Goal: Information Seeking & Learning: Learn about a topic

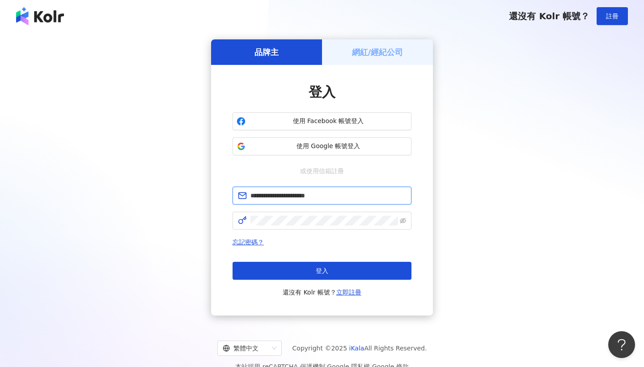
type input "**********"
click at [322, 270] on button "登入" at bounding box center [321, 270] width 179 height 18
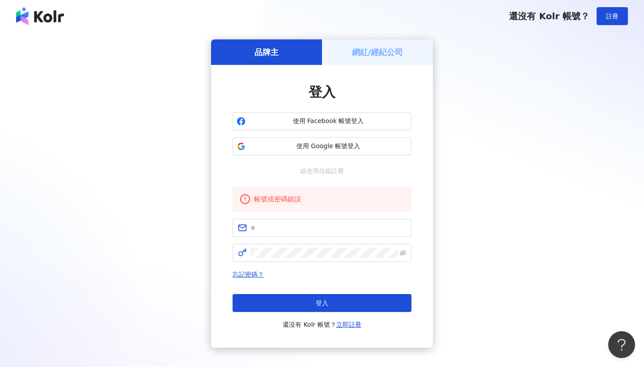
click at [279, 237] on form at bounding box center [321, 240] width 179 height 43
type input "*"
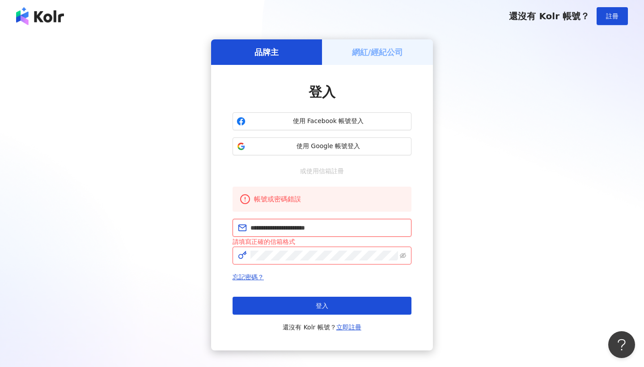
click at [358, 223] on input "**********" at bounding box center [328, 228] width 156 height 10
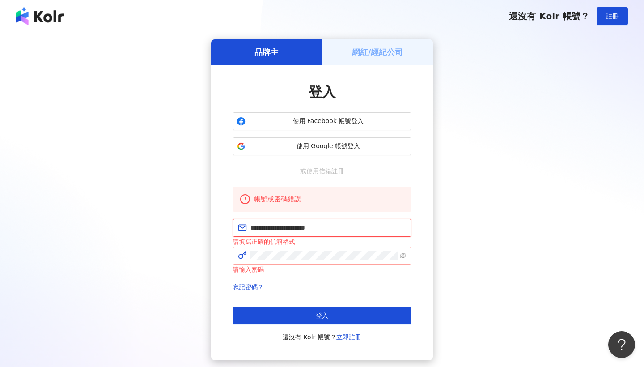
type input "**********"
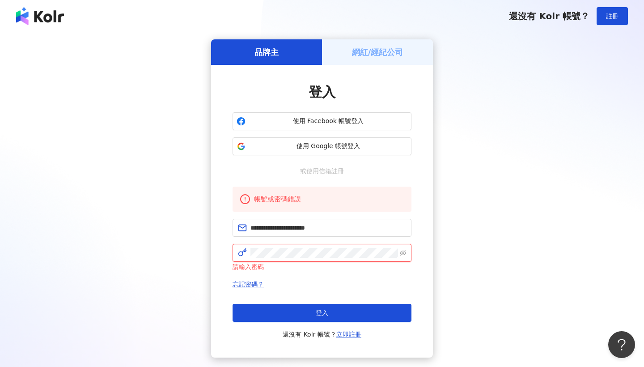
click at [322, 312] on button "登入" at bounding box center [321, 313] width 179 height 18
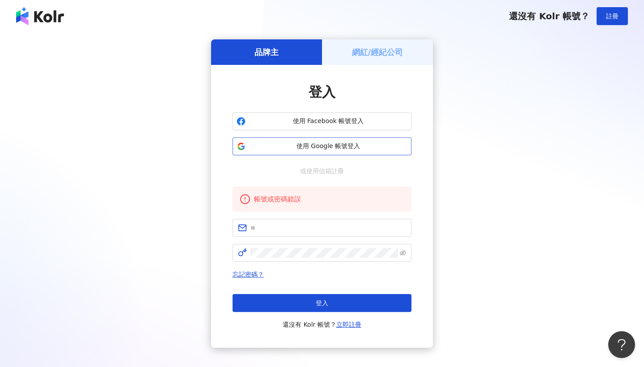
click at [379, 142] on span "使用 Google 帳號登入" at bounding box center [328, 146] width 158 height 9
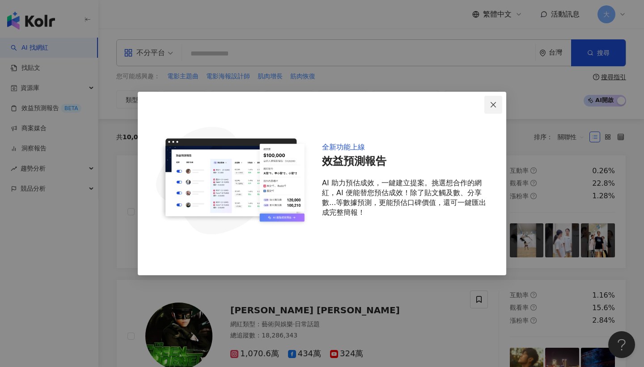
click at [492, 103] on icon "close" at bounding box center [492, 103] width 5 height 5
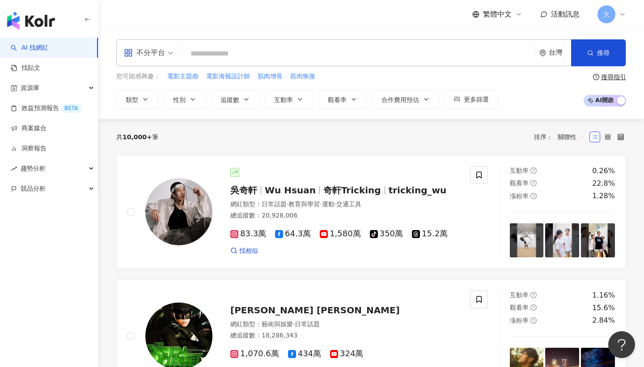
click at [42, 17] on img "button" at bounding box center [31, 21] width 48 height 18
click at [48, 52] on link "AI 找網紅" at bounding box center [30, 47] width 38 height 9
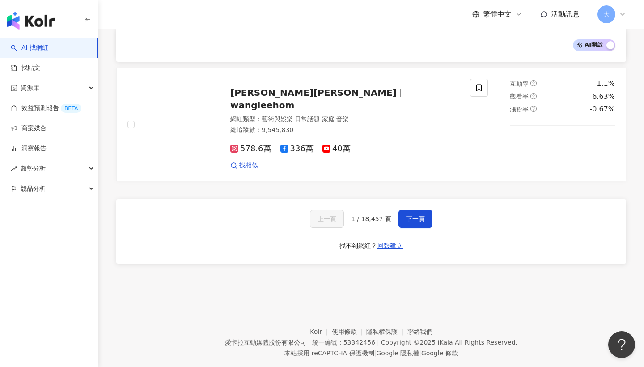
scroll to position [1463, 0]
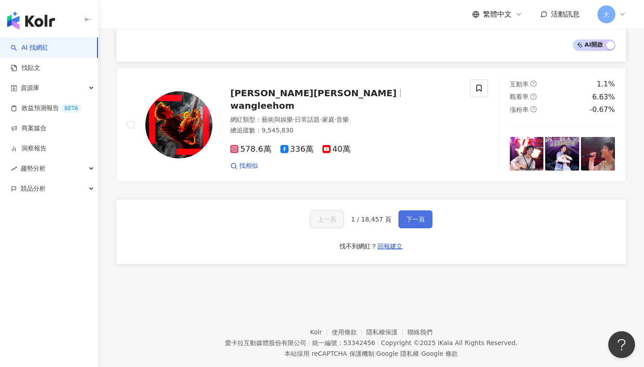
click at [414, 210] on button "下一頁" at bounding box center [415, 219] width 34 height 18
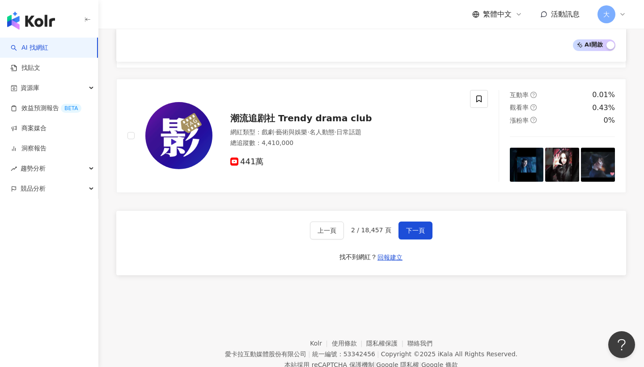
scroll to position [1434, 0]
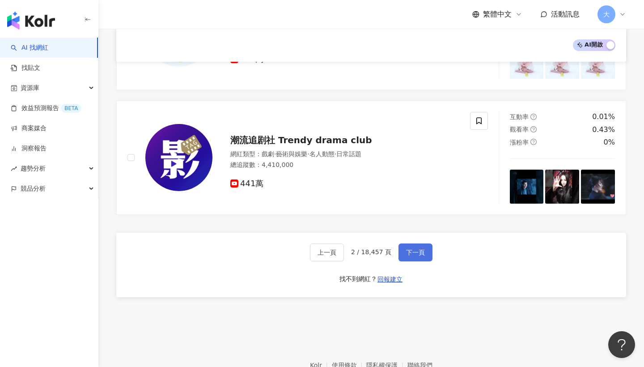
click at [414, 243] on button "下一頁" at bounding box center [415, 252] width 34 height 18
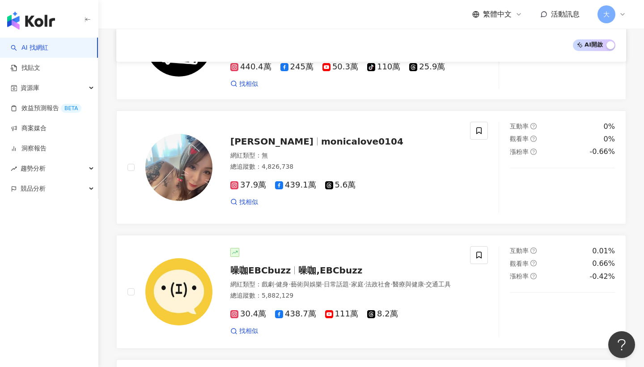
scroll to position [164, 0]
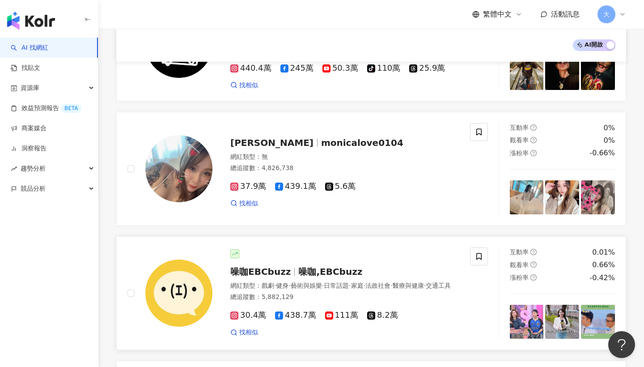
click at [326, 270] on span "噪咖,EBCbuzz" at bounding box center [330, 271] width 64 height 11
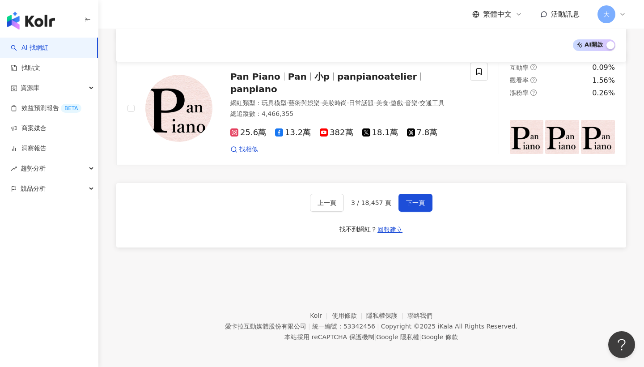
scroll to position [1467, 0]
click at [406, 202] on span "下一頁" at bounding box center [415, 202] width 19 height 7
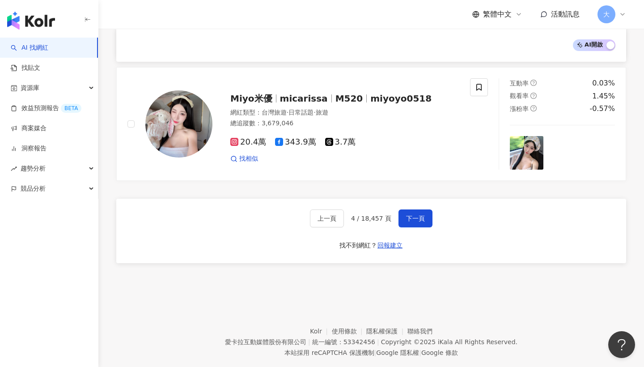
scroll to position [1463, 0]
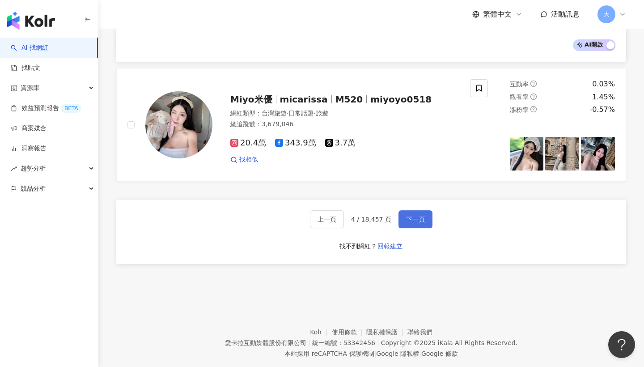
click at [410, 215] on span "下一頁" at bounding box center [415, 218] width 19 height 7
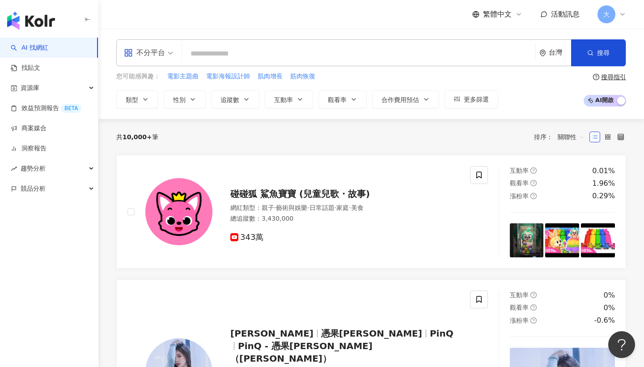
scroll to position [0, 0]
click at [31, 25] on img "button" at bounding box center [31, 21] width 48 height 18
click at [29, 93] on span "資源庫" at bounding box center [30, 88] width 19 height 20
click at [43, 23] on img "button" at bounding box center [31, 21] width 48 height 18
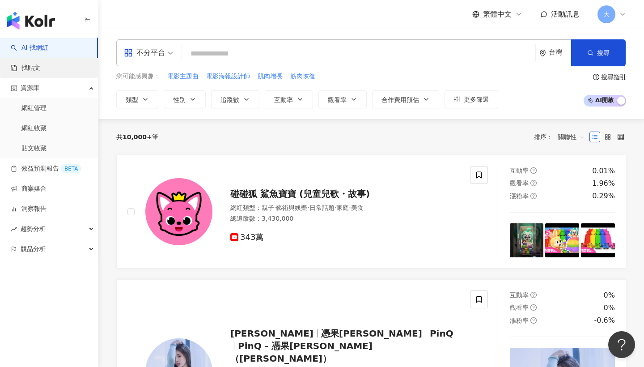
click at [30, 69] on link "找貼文" at bounding box center [26, 67] width 30 height 9
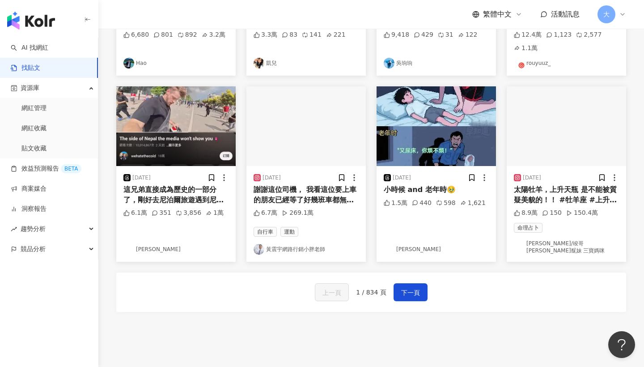
scroll to position [429, 0]
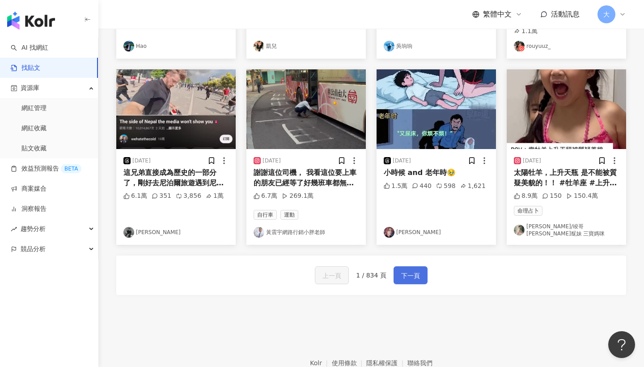
click at [401, 270] on span "下一頁" at bounding box center [410, 275] width 19 height 11
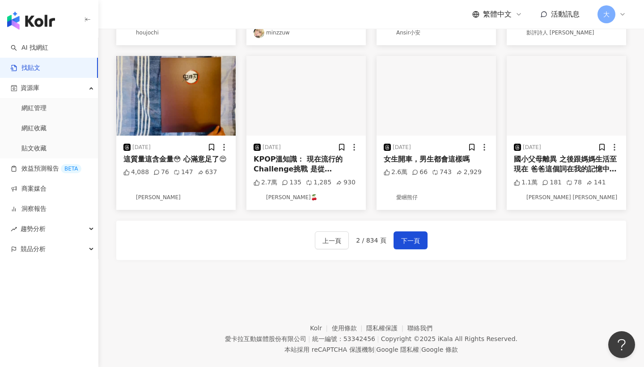
scroll to position [456, 0]
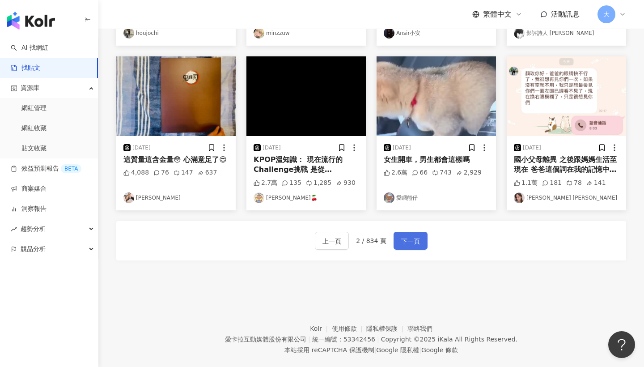
click at [408, 236] on span "下一頁" at bounding box center [410, 241] width 19 height 11
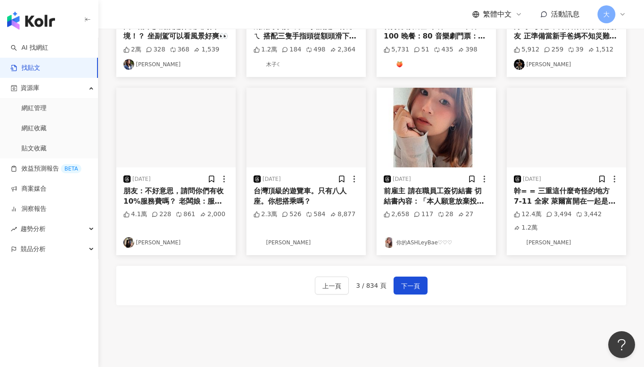
scroll to position [396, 0]
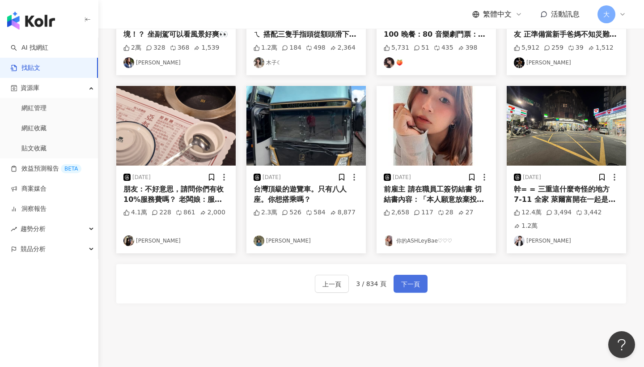
click at [405, 281] on span "下一頁" at bounding box center [410, 283] width 19 height 11
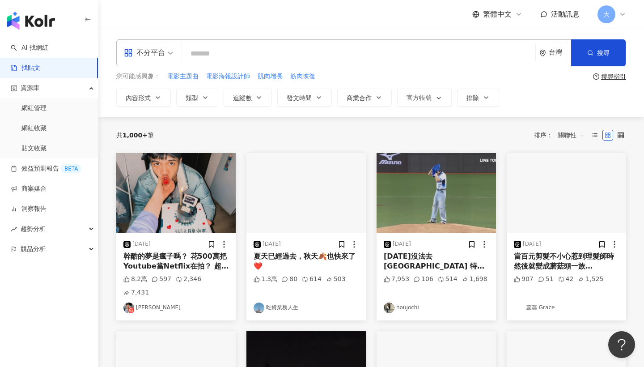
scroll to position [0, 0]
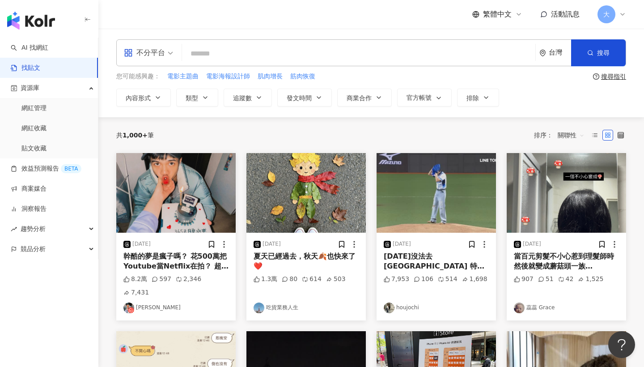
click at [182, 196] on img "button" at bounding box center [175, 193] width 119 height 80
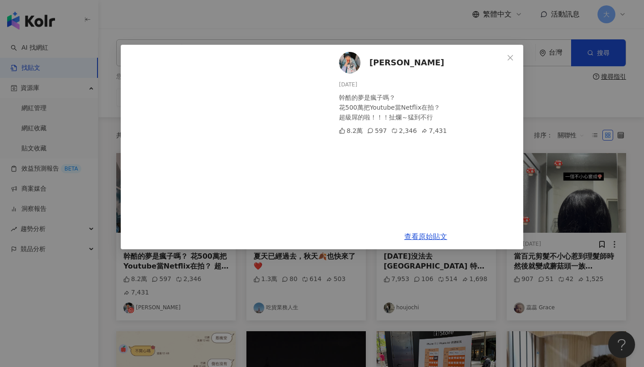
click at [350, 62] on img at bounding box center [349, 62] width 21 height 21
click at [512, 63] on button "Close" at bounding box center [510, 58] width 18 height 18
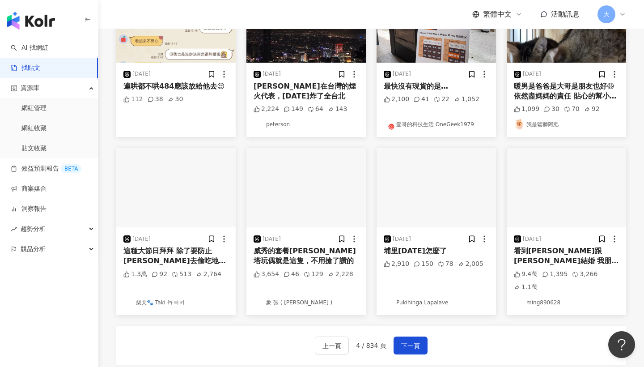
scroll to position [348, 0]
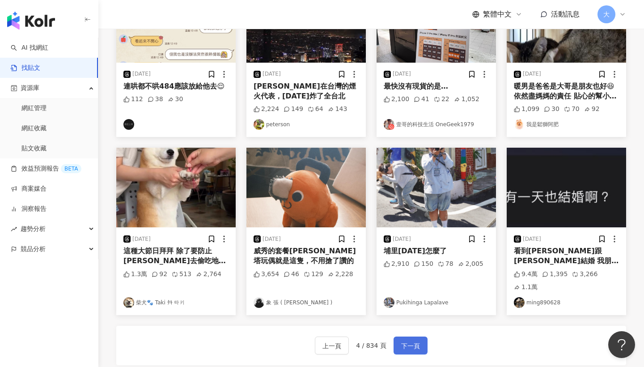
click at [411, 340] on span "下一頁" at bounding box center [410, 345] width 19 height 11
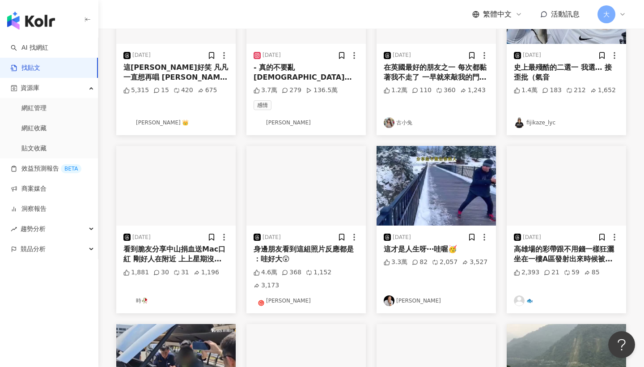
scroll to position [190, 0]
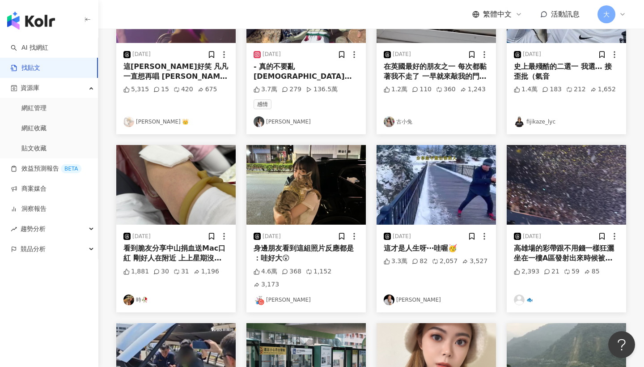
click at [159, 205] on img "button" at bounding box center [175, 185] width 119 height 80
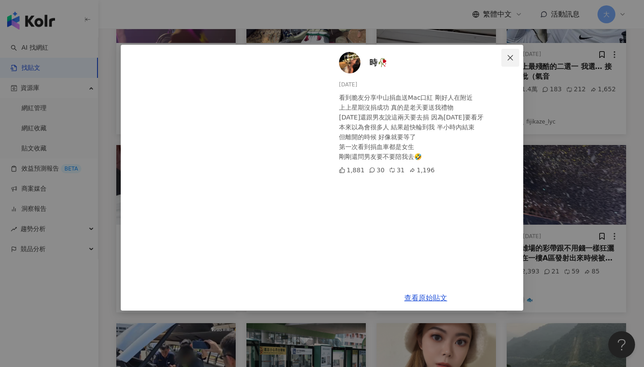
click at [508, 57] on icon "close" at bounding box center [509, 57] width 7 height 7
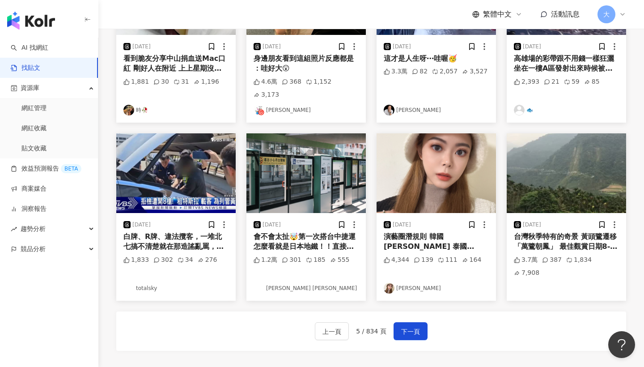
scroll to position [386, 0]
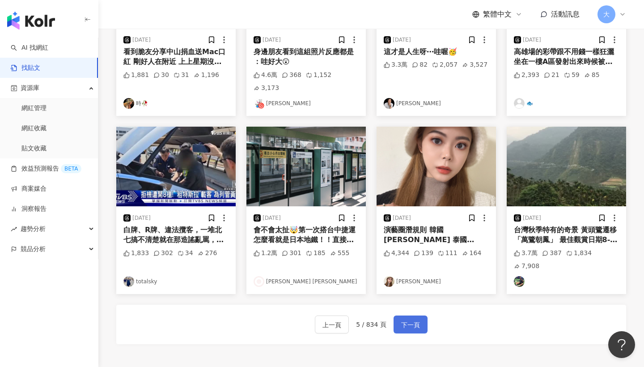
click at [409, 315] on button "下一頁" at bounding box center [410, 324] width 34 height 18
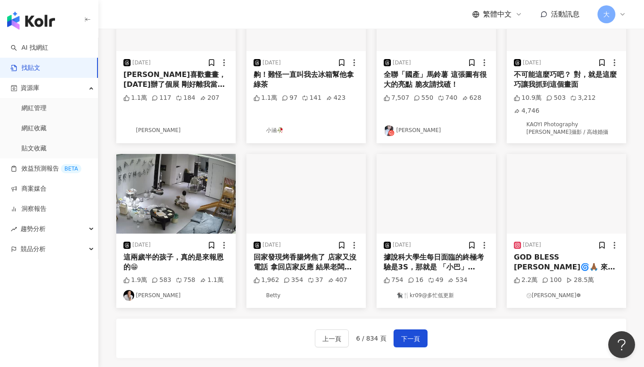
scroll to position [350, 0]
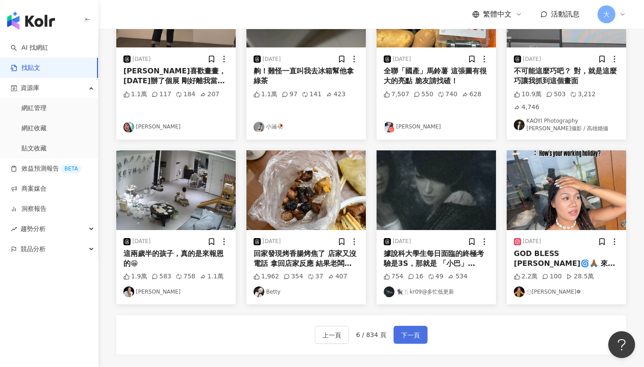
click at [408, 334] on span "下一頁" at bounding box center [410, 334] width 19 height 11
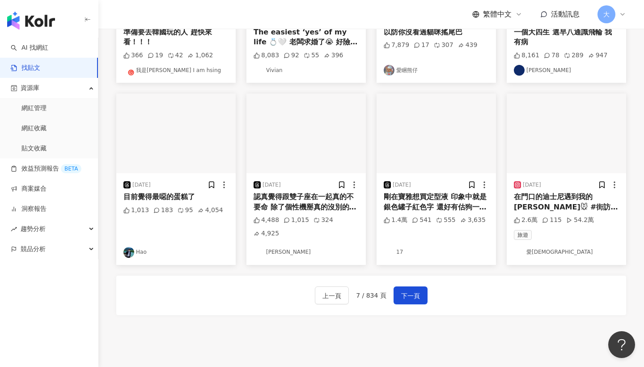
scroll to position [390, 0]
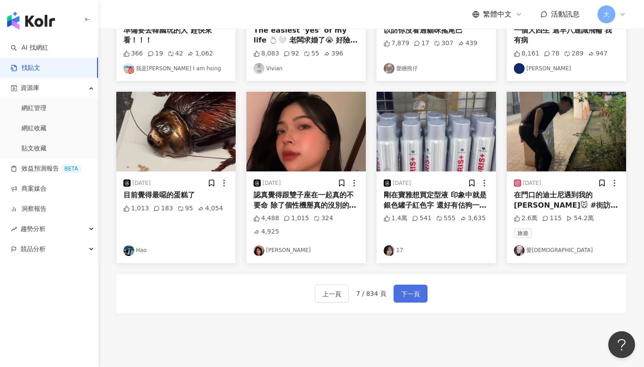
click at [416, 296] on span "下一頁" at bounding box center [410, 293] width 19 height 11
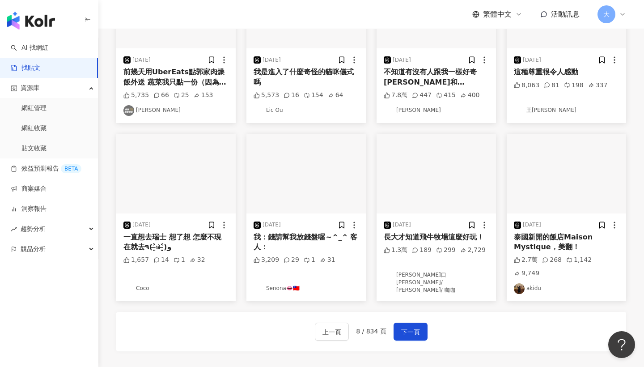
scroll to position [354, 0]
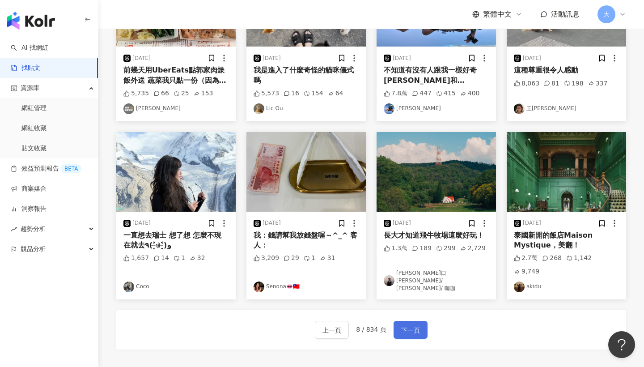
click at [409, 325] on span "下一頁" at bounding box center [410, 330] width 19 height 11
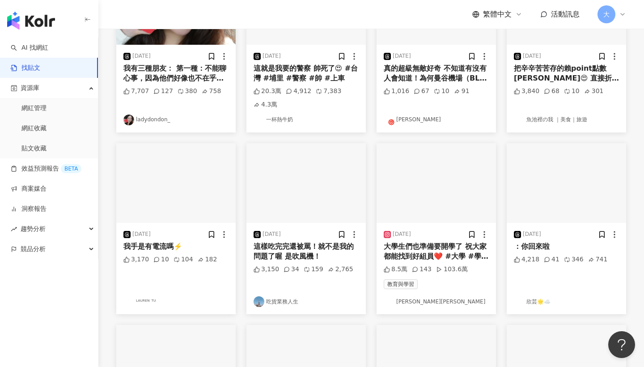
scroll to position [392, 0]
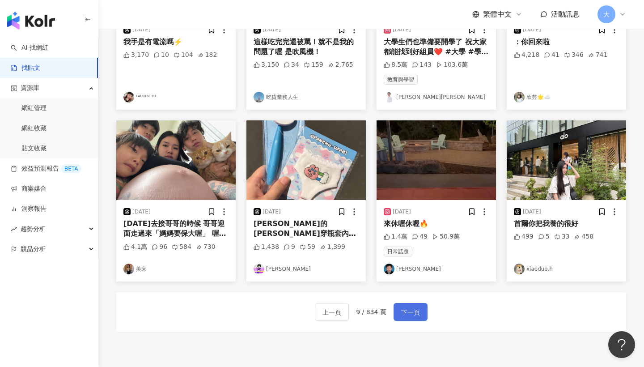
click at [415, 308] on span "下一頁" at bounding box center [410, 312] width 19 height 11
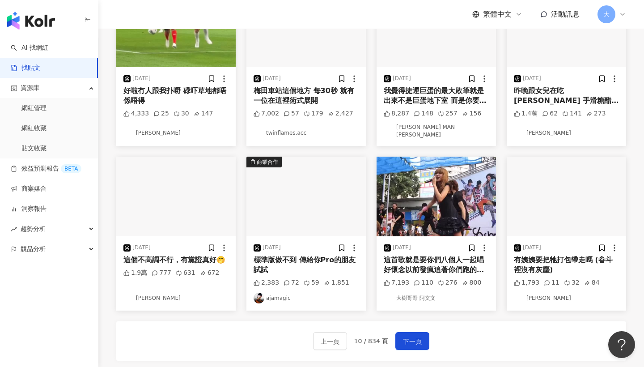
scroll to position [352, 0]
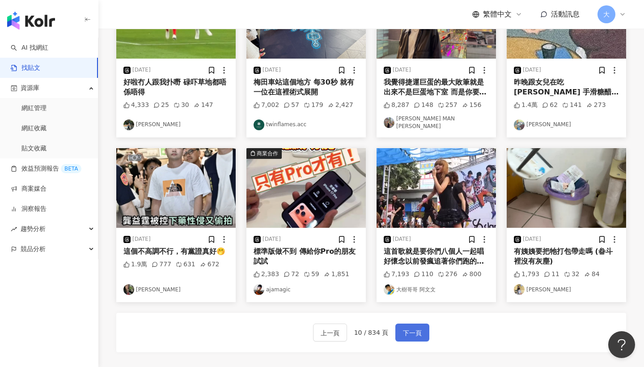
click at [406, 327] on span "下一頁" at bounding box center [412, 332] width 19 height 11
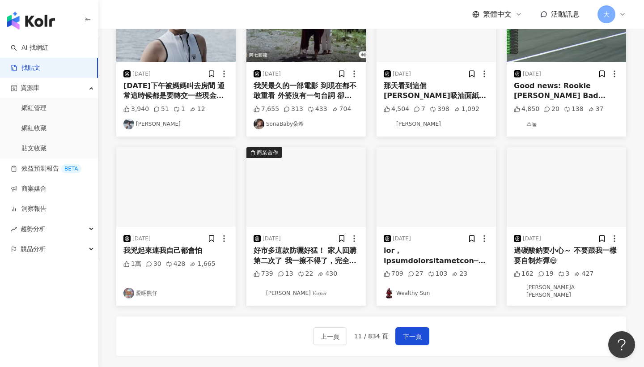
scroll to position [336, 0]
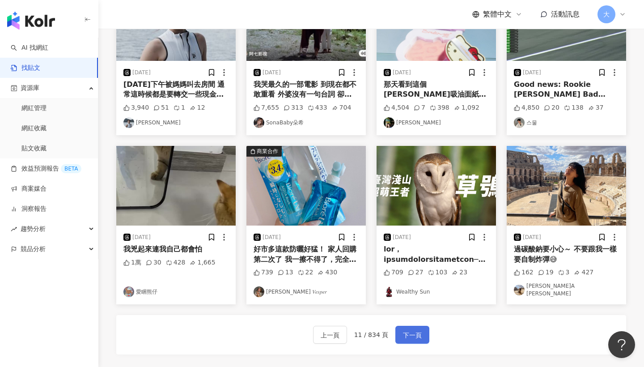
click at [416, 329] on span "下一頁" at bounding box center [412, 334] width 19 height 11
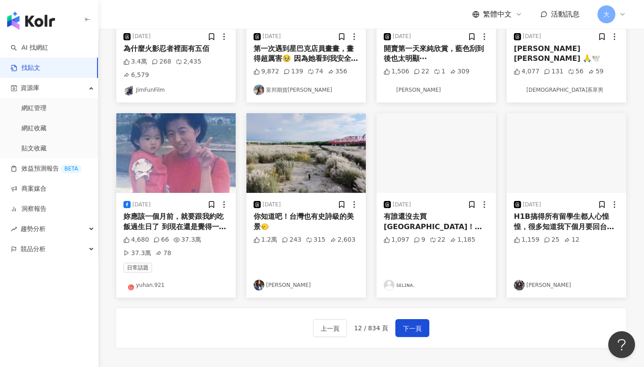
scroll to position [378, 0]
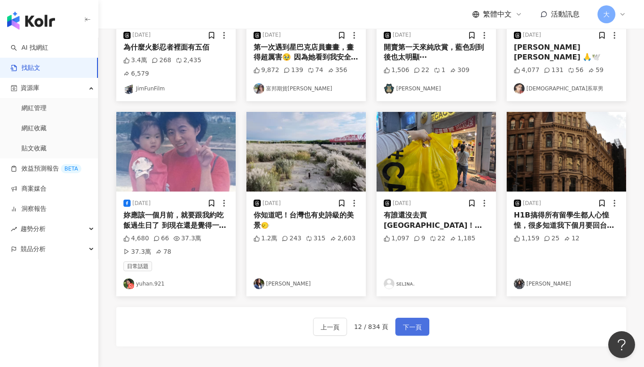
click at [412, 321] on span "下一頁" at bounding box center [412, 326] width 19 height 11
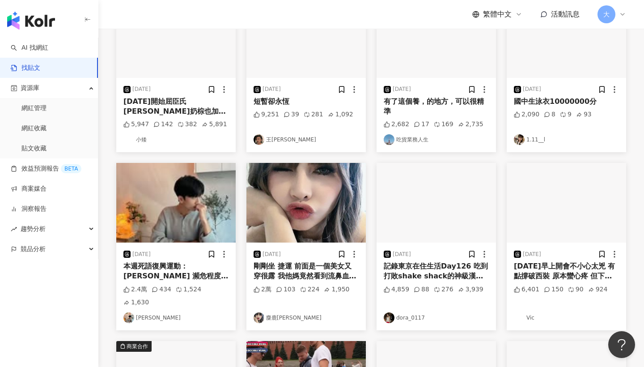
scroll to position [156, 0]
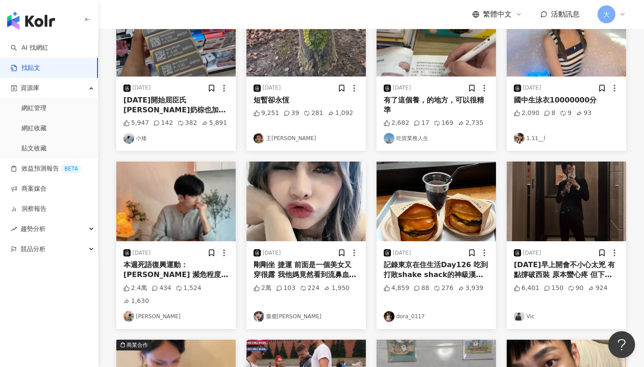
click at [616, 247] on div "2025/9/16 今天早上開會不小心太兇 有點撐破西裝 原本蠻心疼 但下一秒突然覺得 難道是我變粗了？？？ 6,401 150 90 924 Vic" at bounding box center [565, 285] width 119 height 88
click at [572, 198] on img "button" at bounding box center [565, 201] width 119 height 80
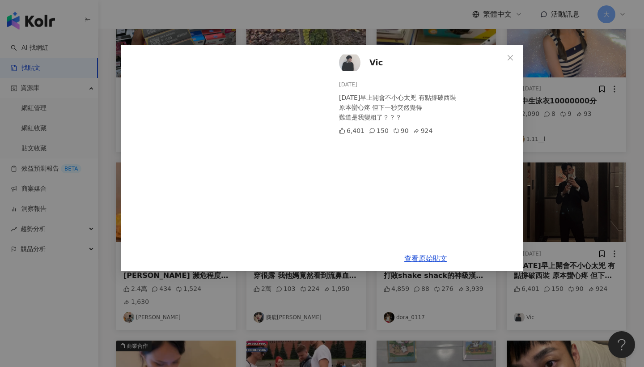
scroll to position [154, 0]
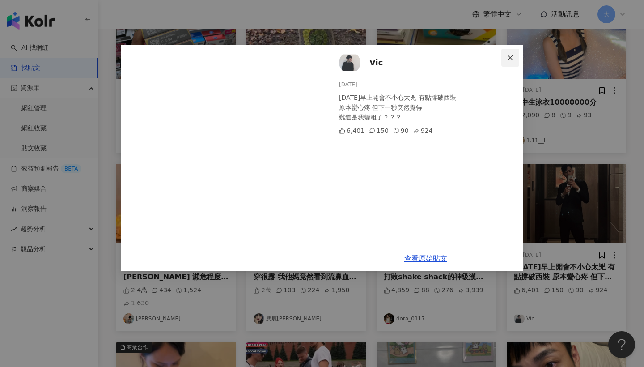
click at [510, 59] on icon "close" at bounding box center [509, 57] width 7 height 7
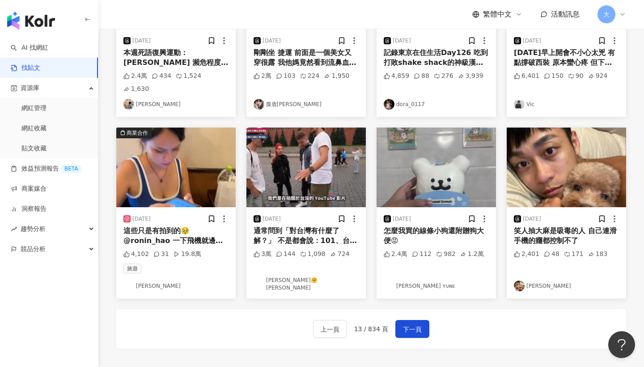
scroll to position [388, 0]
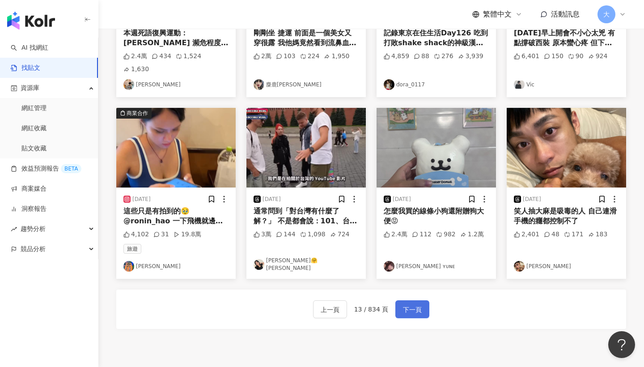
click at [413, 304] on span "下一頁" at bounding box center [412, 309] width 19 height 11
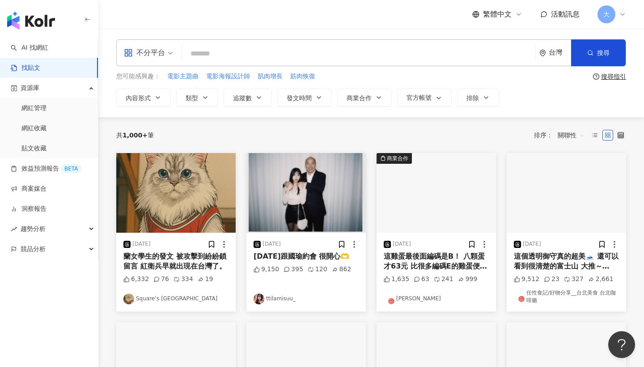
scroll to position [0, 0]
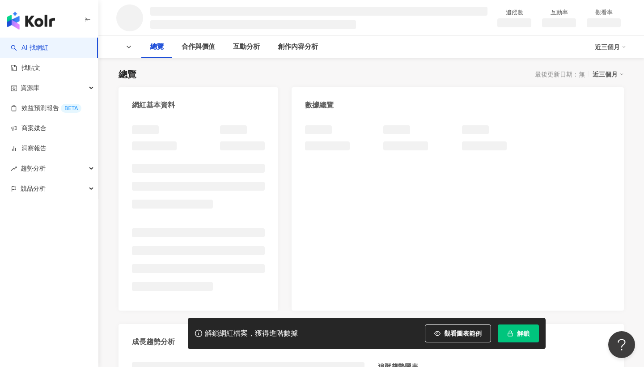
scroll to position [55, 0]
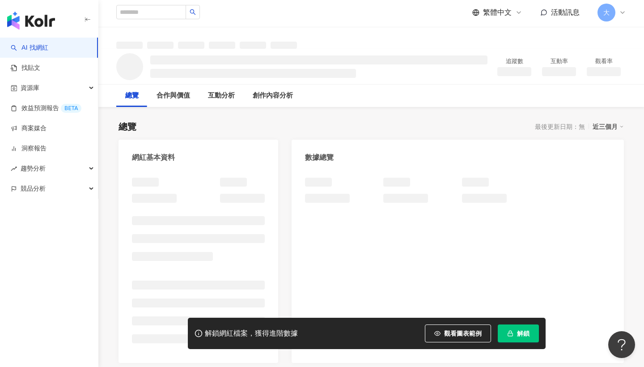
scroll to position [30, 0]
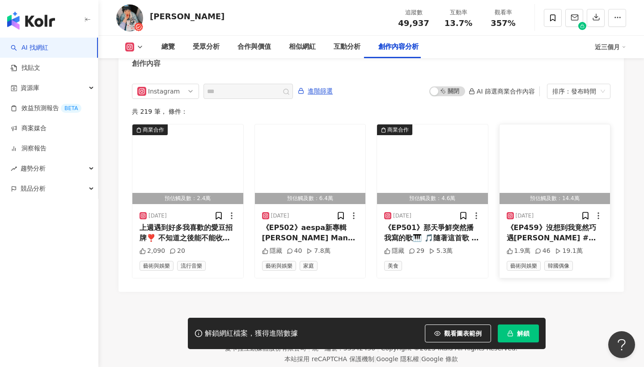
scroll to position [2739, 0]
